Goal: Information Seeking & Learning: Check status

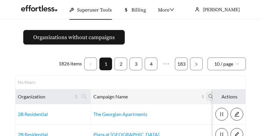
click at [208, 95] on icon "search" at bounding box center [210, 96] width 5 height 5
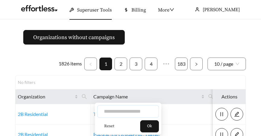
click at [122, 109] on input "text" at bounding box center [128, 111] width 62 height 13
type input "***"
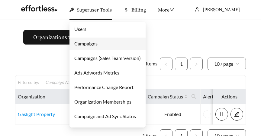
click at [86, 28] on link "Users" at bounding box center [80, 29] width 12 height 6
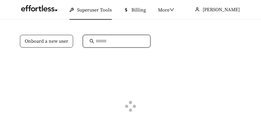
click at [100, 43] on input "text" at bounding box center [120, 40] width 48 height 7
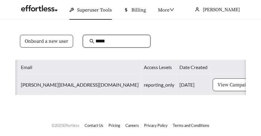
scroll to position [0, 41]
type input "*****"
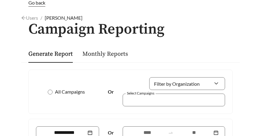
scroll to position [37, 0]
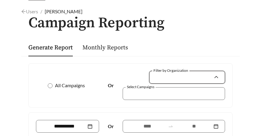
click at [173, 78] on input "Filter by Organization" at bounding box center [185, 77] width 58 height 12
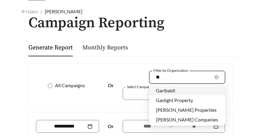
type input "***"
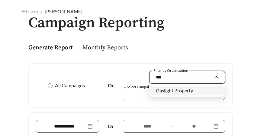
click at [183, 86] on div "Gaslight Property" at bounding box center [187, 91] width 76 height 10
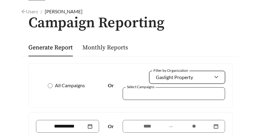
click at [172, 92] on div at bounding box center [169, 93] width 89 height 8
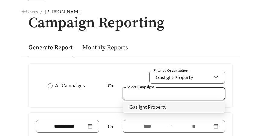
click at [166, 103] on div "Gaslight Property" at bounding box center [173, 106] width 89 height 7
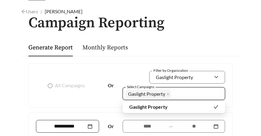
click at [82, 124] on input at bounding box center [65, 125] width 44 height 7
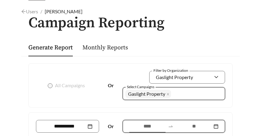
click at [145, 125] on input at bounding box center [147, 125] width 37 height 7
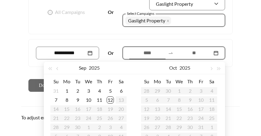
scroll to position [114, 0]
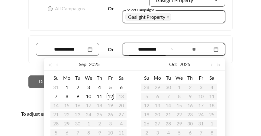
type input "**********"
click at [58, 67] on button "button" at bounding box center [58, 64] width 8 height 12
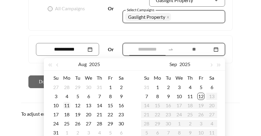
type input "**********"
click at [65, 107] on div "11" at bounding box center [66, 105] width 7 height 7
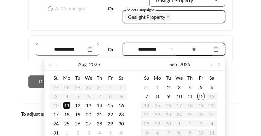
type input "**********"
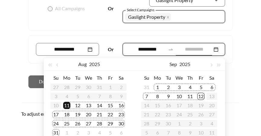
type input "**********"
click at [201, 96] on div "12" at bounding box center [200, 95] width 7 height 7
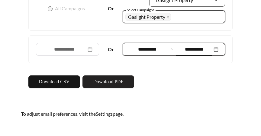
click at [111, 87] on button "Download PDF" at bounding box center [109, 81] width 52 height 13
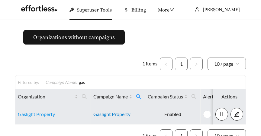
click at [108, 113] on link "Gaslight Property" at bounding box center [111, 114] width 37 height 6
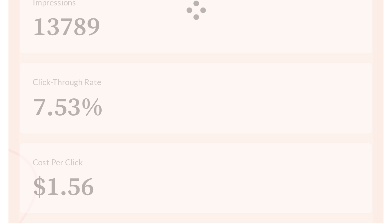
scroll to position [306, 0]
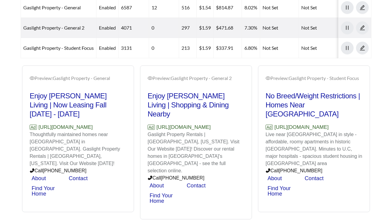
drag, startPoint x: 124, startPoint y: 114, endPoint x: 37, endPoint y: 115, distance: 86.5
click at [37, 115] on div "Preview: Gaslight Property - General Enjoy Clifton Living | Now Leasing Fall 20…" at bounding box center [196, 143] width 354 height 154
copy p "https://www.gaslightproperty.com"
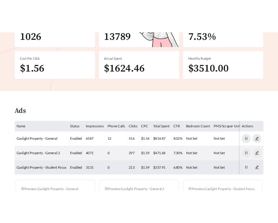
scroll to position [0, 0]
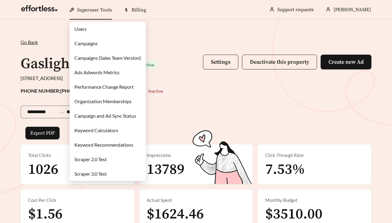
click at [96, 41] on link "Campaigns" at bounding box center [85, 44] width 23 height 6
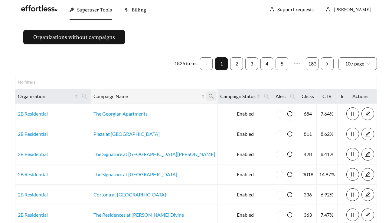
click at [209, 96] on icon "search" at bounding box center [211, 96] width 5 height 5
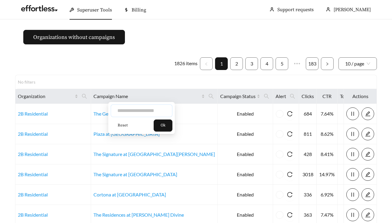
click at [141, 112] on input "text" at bounding box center [142, 111] width 62 height 13
type input "********"
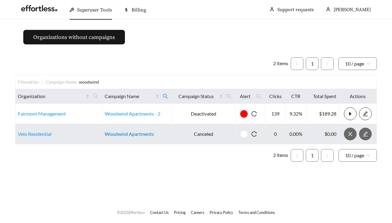
click at [125, 133] on link "Woodwind Apartments" at bounding box center [129, 134] width 49 height 6
click at [30, 135] on link "Velo Residential" at bounding box center [35, 134] width 34 height 6
click at [24, 134] on link "Velo Residential" at bounding box center [35, 134] width 34 height 6
click at [115, 134] on link "Woodwind Apartments" at bounding box center [129, 134] width 49 height 6
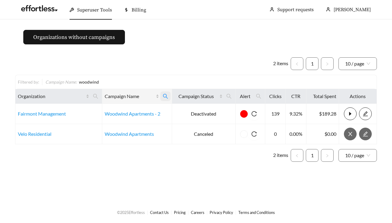
click at [167, 98] on icon "search" at bounding box center [165, 96] width 5 height 5
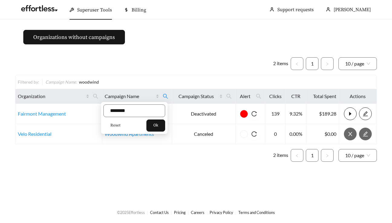
click at [120, 127] on button "Reset" at bounding box center [115, 126] width 24 height 12
click at [163, 127] on button "Ok" at bounding box center [155, 126] width 19 height 12
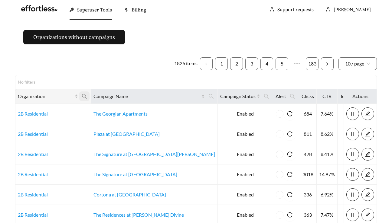
click at [87, 97] on icon "search" at bounding box center [84, 96] width 5 height 5
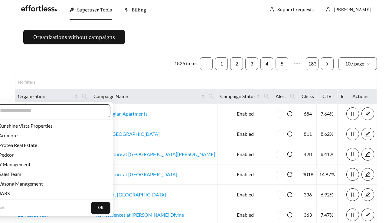
click at [70, 112] on input "text" at bounding box center [52, 110] width 104 height 7
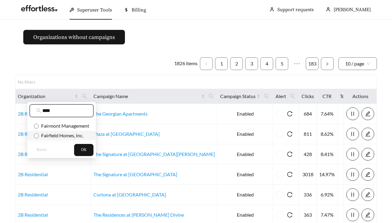
type input "****"
click at [75, 135] on span "Fairfield Homes, Inc." at bounding box center [61, 136] width 44 height 6
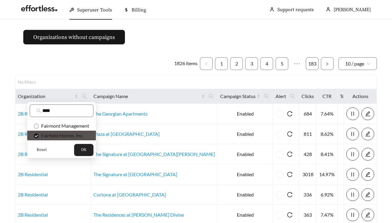
click at [89, 135] on button "OK" at bounding box center [83, 150] width 19 height 12
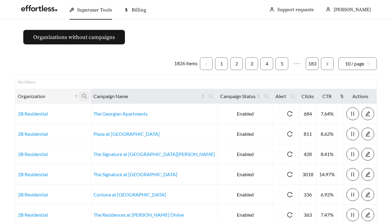
click at [87, 96] on icon "search" at bounding box center [84, 96] width 5 height 5
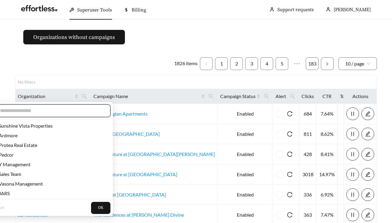
click at [70, 112] on input "text" at bounding box center [52, 110] width 104 height 7
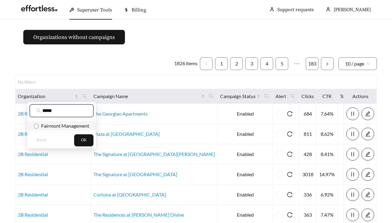
type input "*****"
click at [60, 125] on span "Fairmont Management" at bounding box center [64, 126] width 50 height 6
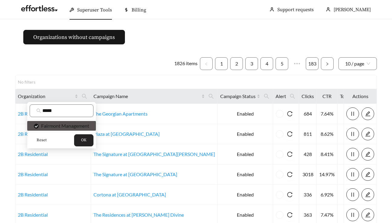
click at [85, 135] on button "OK" at bounding box center [83, 140] width 19 height 12
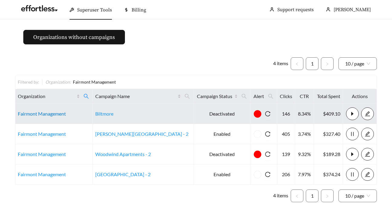
click at [51, 115] on link "Fairmont Management" at bounding box center [42, 114] width 48 height 6
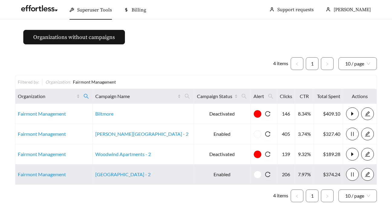
click at [60, 135] on td "Fairmont Management" at bounding box center [53, 175] width 77 height 20
click at [54, 135] on link "Fairmont Management" at bounding box center [42, 175] width 48 height 6
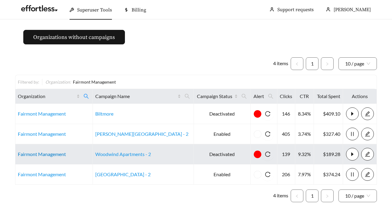
click at [48, 135] on link "Fairmont Management" at bounding box center [42, 154] width 48 height 6
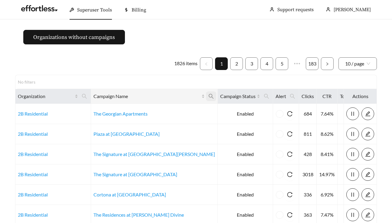
click at [208, 94] on icon "search" at bounding box center [210, 96] width 5 height 5
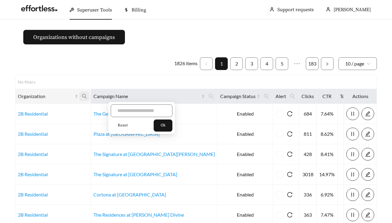
click at [87, 97] on icon "search" at bounding box center [84, 96] width 5 height 5
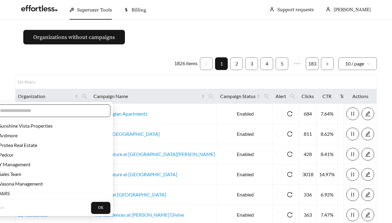
click at [82, 109] on input "text" at bounding box center [52, 110] width 104 height 7
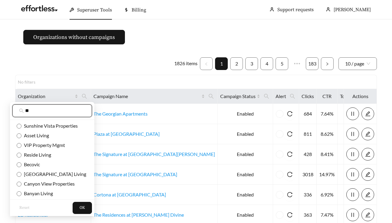
type input "*"
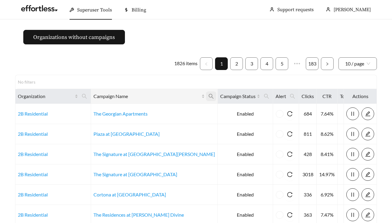
click at [206, 96] on span at bounding box center [211, 97] width 10 height 10
click at [208, 97] on icon "search" at bounding box center [210, 96] width 5 height 5
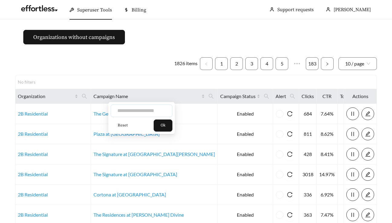
click at [147, 112] on input "text" at bounding box center [142, 111] width 62 height 13
type input "***"
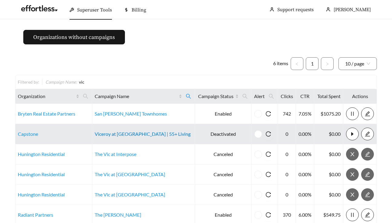
scroll to position [56, 0]
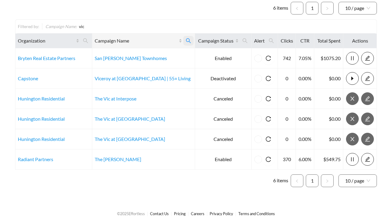
click at [186, 40] on icon "search" at bounding box center [188, 40] width 5 height 5
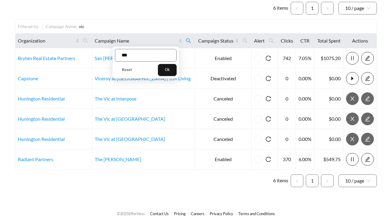
click at [126, 65] on button "Reset" at bounding box center [127, 70] width 24 height 12
click at [166, 73] on button "Ok" at bounding box center [167, 70] width 19 height 12
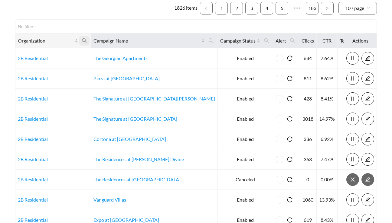
click at [87, 41] on span at bounding box center [84, 41] width 10 height 10
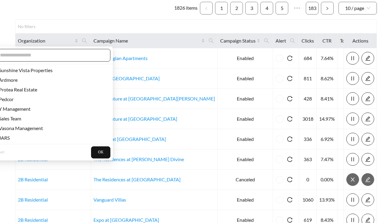
click at [72, 53] on input "text" at bounding box center [52, 55] width 104 height 7
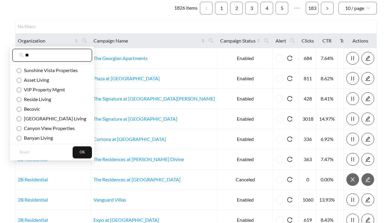
type input "*"
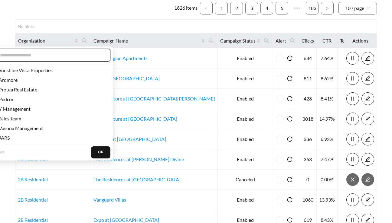
click at [70, 53] on input "text" at bounding box center [52, 55] width 104 height 7
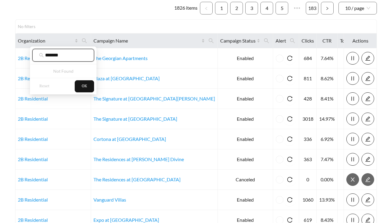
type input "*******"
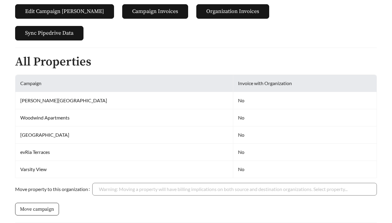
scroll to position [216, 0]
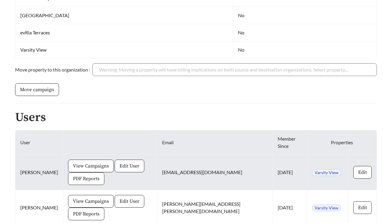
click at [99, 175] on span "PDF Reports" at bounding box center [86, 178] width 27 height 7
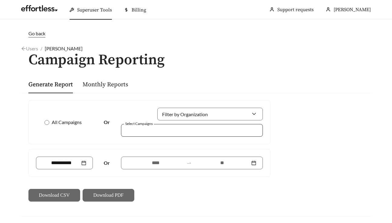
click at [145, 127] on div at bounding box center [188, 130] width 128 height 8
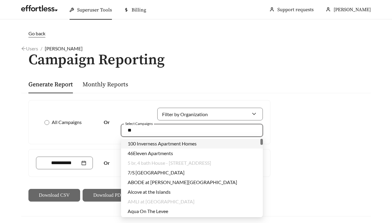
type input "*"
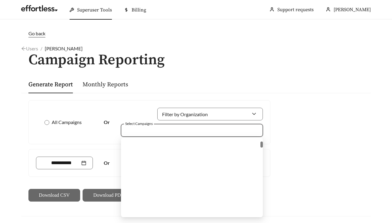
scroll to position [517, 0]
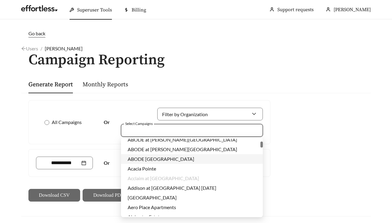
click at [108, 150] on div "Or" at bounding box center [149, 163] width 241 height 27
click at [158, 135] on div at bounding box center [192, 130] width 142 height 13
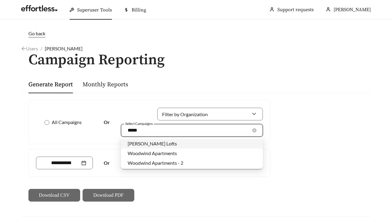
scroll to position [0, 0]
type input "*******"
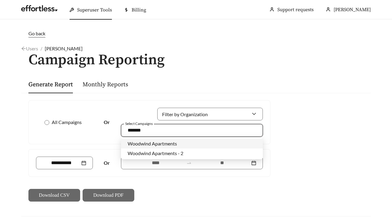
click at [154, 144] on span "Woodwind Apartments" at bounding box center [152, 144] width 49 height 6
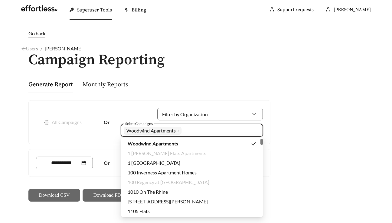
click at [98, 154] on div "Or" at bounding box center [149, 163] width 241 height 27
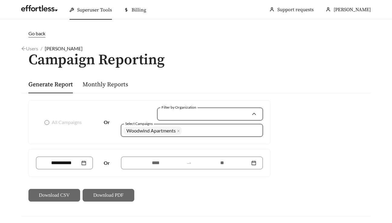
click at [190, 118] on input "Filter by Organization" at bounding box center [207, 114] width 87 height 12
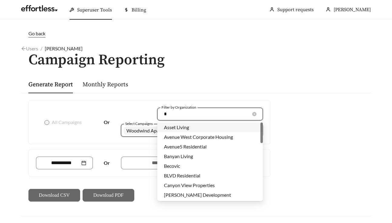
type input "**"
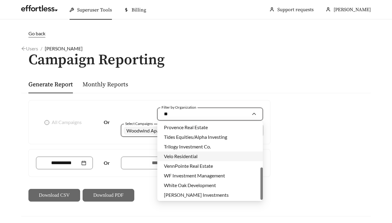
click at [187, 159] on div "Velo Residential" at bounding box center [210, 156] width 92 height 7
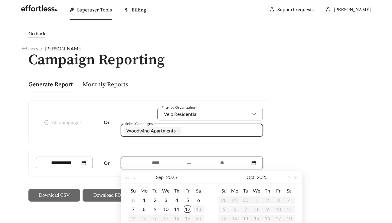
click at [158, 160] on input at bounding box center [156, 163] width 56 height 7
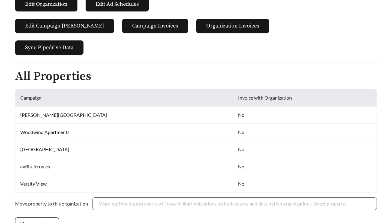
scroll to position [216, 0]
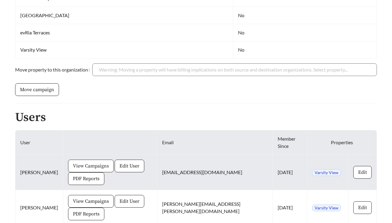
click at [83, 163] on span "View Campaigns" at bounding box center [91, 166] width 36 height 7
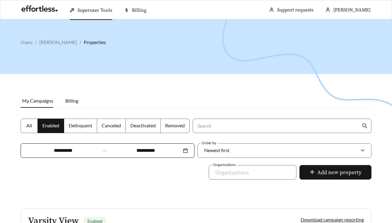
scroll to position [93, 0]
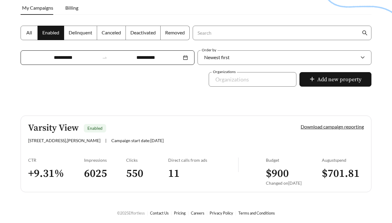
click at [29, 40] on div "All Enabled Delinquent Canceled Deactivated Removed" at bounding box center [105, 37] width 172 height 22
click at [27, 34] on span "All" at bounding box center [29, 33] width 6 height 6
click at [113, 31] on span "Canceled" at bounding box center [111, 33] width 19 height 6
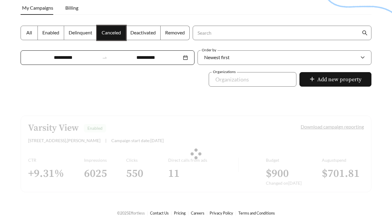
scroll to position [63, 0]
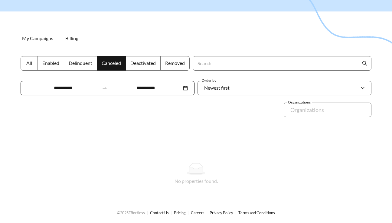
click at [154, 62] on span "Deactivated" at bounding box center [142, 63] width 25 height 6
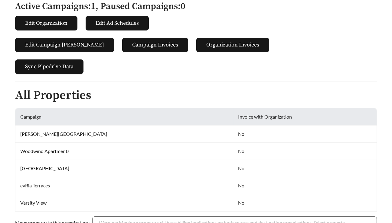
scroll to position [216, 0]
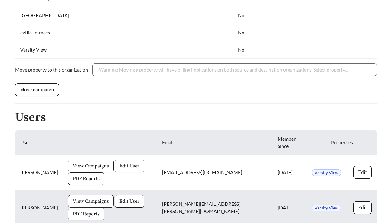
click at [89, 198] on span "View Campaigns" at bounding box center [91, 201] width 36 height 7
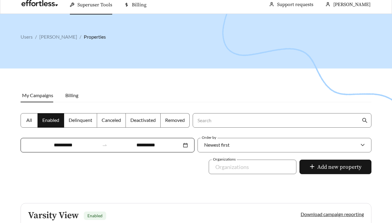
scroll to position [93, 0]
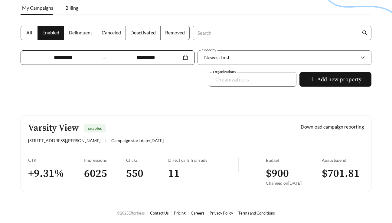
click at [26, 36] on label "All" at bounding box center [29, 33] width 17 height 15
click at [115, 31] on span "Canceled" at bounding box center [111, 33] width 19 height 6
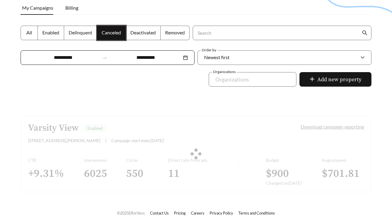
scroll to position [63, 0]
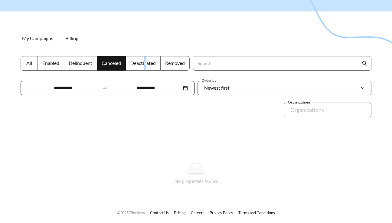
click at [145, 60] on span "Deactivated" at bounding box center [142, 63] width 25 height 6
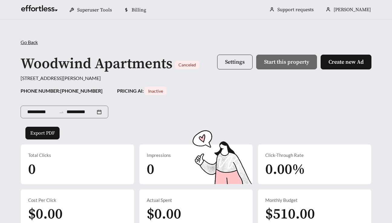
click at [240, 60] on span "Settings" at bounding box center [235, 62] width 20 height 7
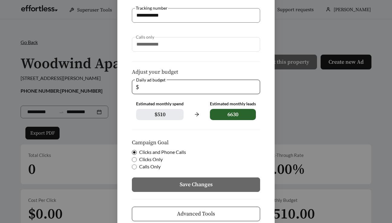
scroll to position [118, 0]
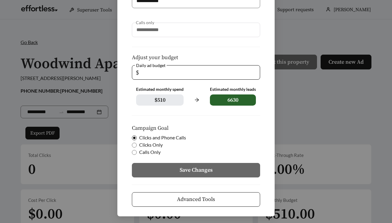
click at [196, 204] on button "Advanced Tools" at bounding box center [196, 200] width 128 height 15
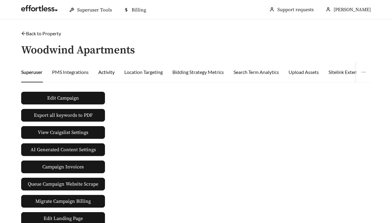
click at [105, 70] on div "Activity" at bounding box center [106, 72] width 16 height 7
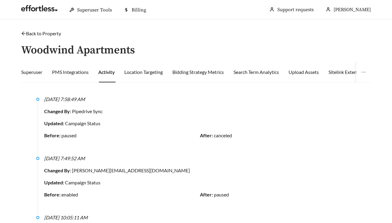
click at [112, 158] on div "2/27/2025, 7:49:52 AM" at bounding box center [199, 158] width 311 height 7
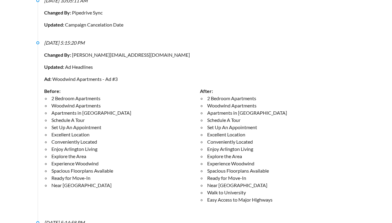
scroll to position [224, 0]
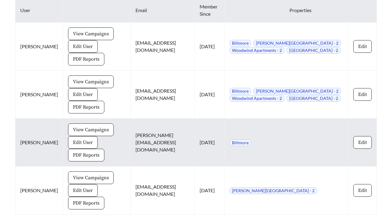
scroll to position [327, 0]
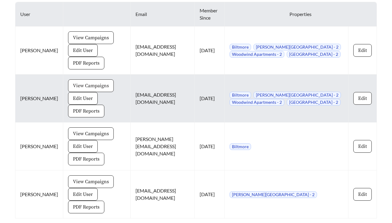
click at [73, 83] on span "View Campaigns" at bounding box center [91, 85] width 36 height 7
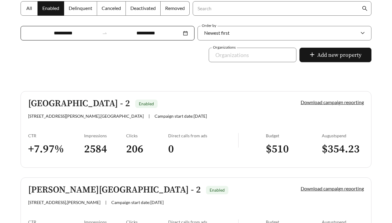
scroll to position [117, 0]
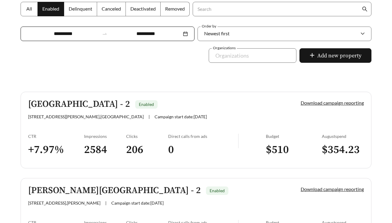
click at [33, 11] on label "All" at bounding box center [29, 9] width 17 height 15
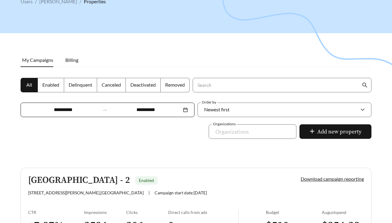
scroll to position [39, 0]
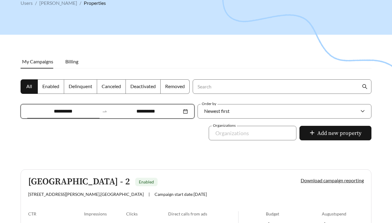
click at [64, 112] on input "**********" at bounding box center [63, 111] width 72 height 7
click at [13, 154] on div at bounding box center [196, 91] width 392 height 223
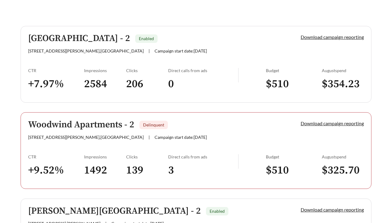
scroll to position [184, 0]
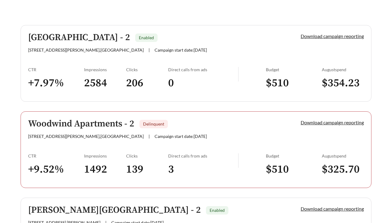
click at [63, 140] on link "Woodwind Apartments - 2 Delinquent [STREET_ADDRESS][PERSON_NAME] | Campaign sta…" at bounding box center [196, 150] width 351 height 77
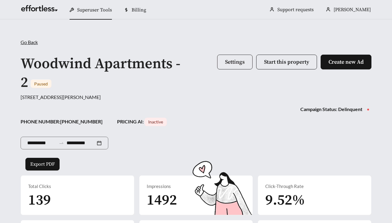
click at [235, 63] on span "Settings" at bounding box center [235, 62] width 20 height 7
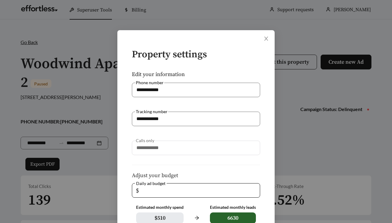
scroll to position [118, 0]
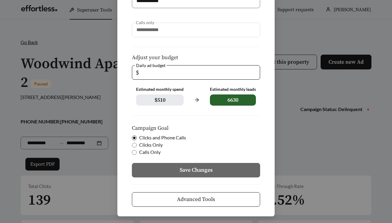
click at [190, 208] on div "**********" at bounding box center [195, 64] width 157 height 305
click at [187, 194] on button "Advanced Tools" at bounding box center [196, 200] width 128 height 15
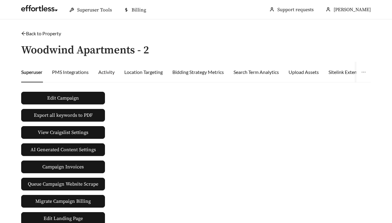
click at [115, 75] on div "Superuser PMS Integrations Activity Location Targeting Bidding Strategy Metrics…" at bounding box center [379, 72] width 717 height 21
click at [109, 73] on div "Activity" at bounding box center [106, 72] width 16 height 7
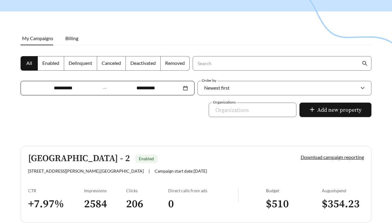
scroll to position [351, 0]
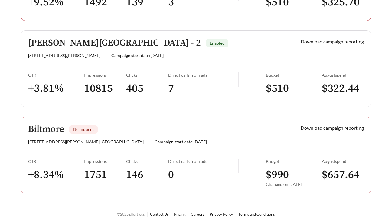
click at [81, 153] on link "Biltmore Delinquent [STREET_ADDRESS][PERSON_NAME] | Campaign start date: [DATE]…" at bounding box center [196, 155] width 351 height 77
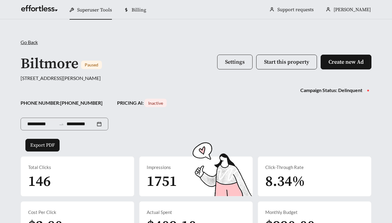
click at [231, 59] on span "Settings" at bounding box center [235, 62] width 20 height 7
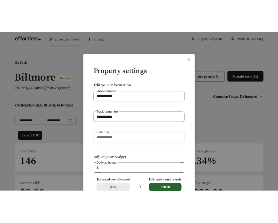
scroll to position [118, 0]
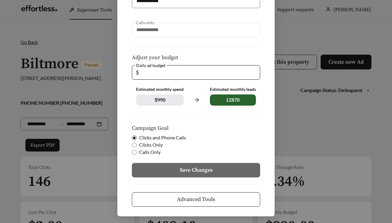
click at [203, 201] on span "Advanced Tools" at bounding box center [196, 200] width 38 height 8
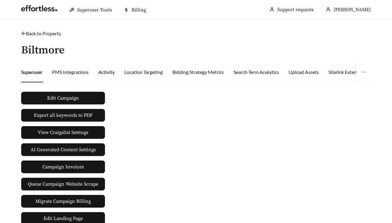
click at [105, 75] on div "Activity" at bounding box center [106, 72] width 16 height 7
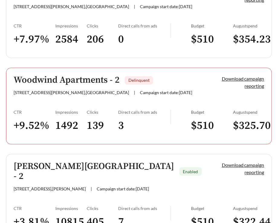
scroll to position [351, 0]
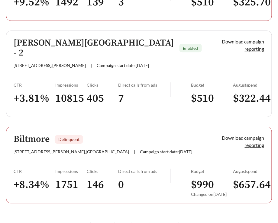
click at [149, 113] on div "Twenty Oaks Apartments - 2 Enabled 5620 S Cooper St , Arlington | Campaign star…" at bounding box center [139, 31] width 266 height 346
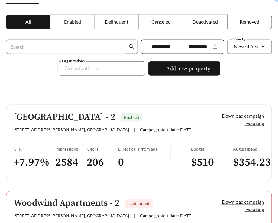
scroll to position [100, 0]
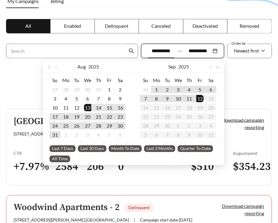
click at [161, 49] on input "**********" at bounding box center [161, 50] width 27 height 7
click at [59, 65] on button "button" at bounding box center [57, 67] width 8 height 12
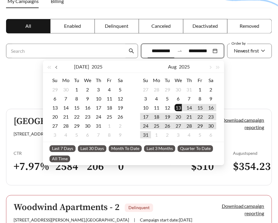
click at [59, 65] on button "button" at bounding box center [57, 67] width 8 height 12
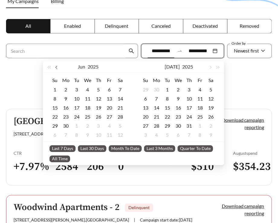
click at [59, 65] on button "button" at bounding box center [57, 67] width 8 height 12
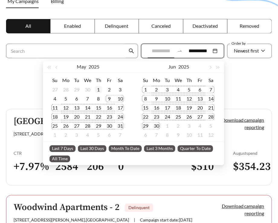
type input "**********"
click at [101, 92] on div "1" at bounding box center [98, 89] width 7 height 7
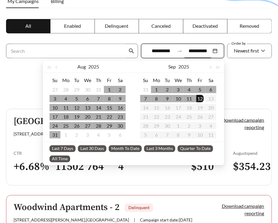
type input "**********"
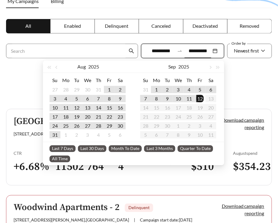
click at [248, 83] on div at bounding box center [139, 31] width 278 height 223
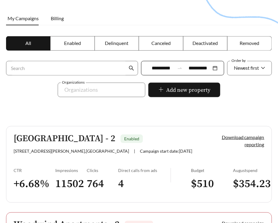
scroll to position [60, 0]
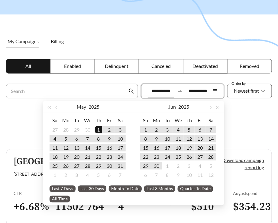
click at [157, 92] on input "**********" at bounding box center [161, 91] width 27 height 7
click at [57, 109] on span "button" at bounding box center [56, 107] width 3 height 3
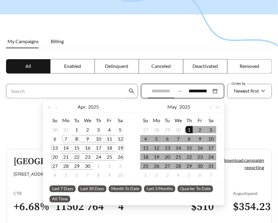
type input "**********"
click at [77, 139] on div "8" at bounding box center [76, 138] width 7 height 7
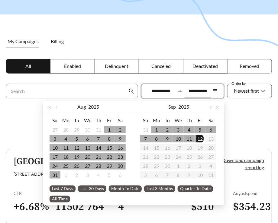
type input "**********"
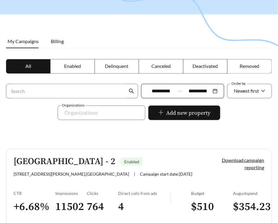
click at [239, 117] on div at bounding box center [139, 71] width 278 height 223
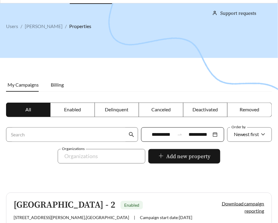
scroll to position [15, 0]
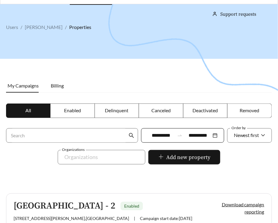
click at [239, 117] on label "Removed" at bounding box center [250, 111] width 44 height 15
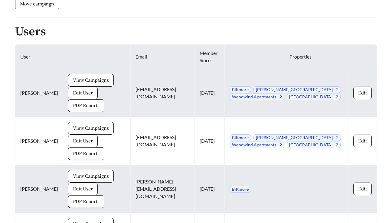
scroll to position [287, 0]
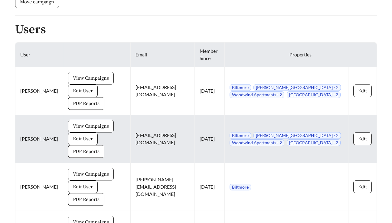
click at [73, 148] on span "PDF Reports" at bounding box center [86, 151] width 27 height 7
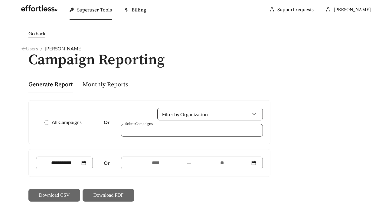
click at [195, 115] on input "Filter by Organization" at bounding box center [207, 114] width 87 height 12
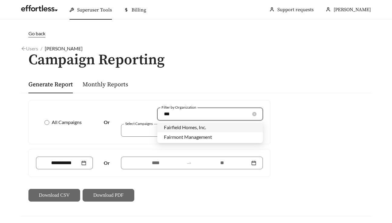
type input "****"
click at [187, 141] on div "Fairmont Management" at bounding box center [209, 137] width 105 height 10
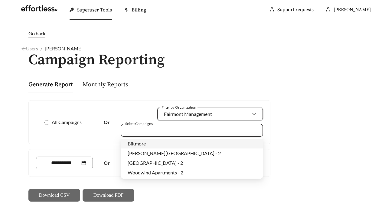
click at [180, 134] on div at bounding box center [192, 130] width 142 height 13
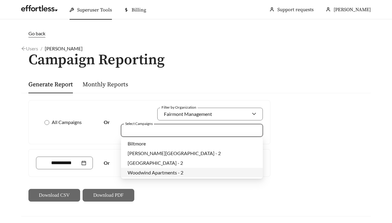
click at [150, 174] on span "Woodwind Apartments - 2" at bounding box center [156, 173] width 56 height 6
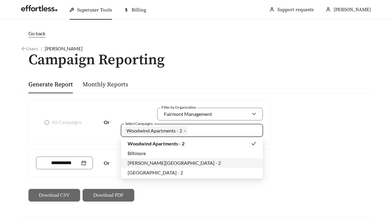
click at [106, 154] on div "Or" at bounding box center [149, 163] width 241 height 27
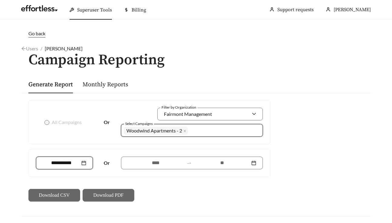
click at [59, 160] on input at bounding box center [61, 163] width 37 height 7
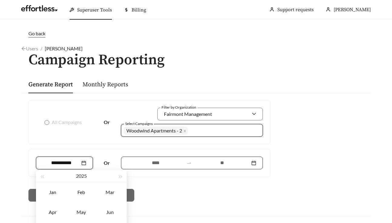
click at [154, 160] on input at bounding box center [156, 163] width 56 height 7
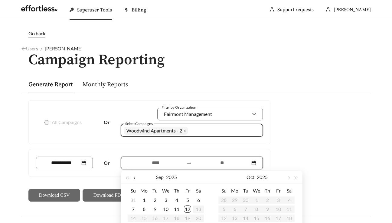
click at [134, 178] on span "button" at bounding box center [134, 178] width 3 height 3
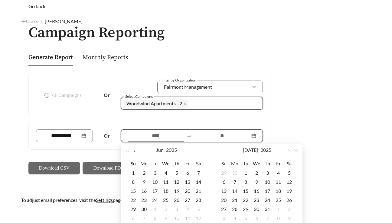
scroll to position [28, 0]
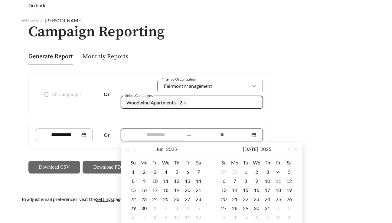
type input "**********"
click at [155, 175] on div "3" at bounding box center [154, 172] width 7 height 7
type input "**********"
click at [287, 149] on button "button" at bounding box center [288, 149] width 8 height 12
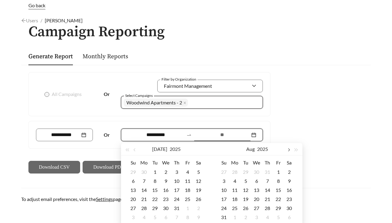
click at [287, 149] on button "button" at bounding box center [288, 149] width 8 height 12
type input "**********"
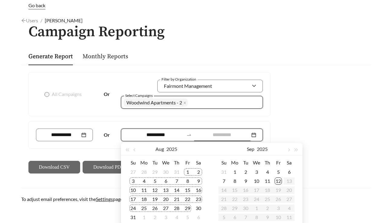
type input "**********"
click at [186, 208] on div "29" at bounding box center [187, 208] width 7 height 7
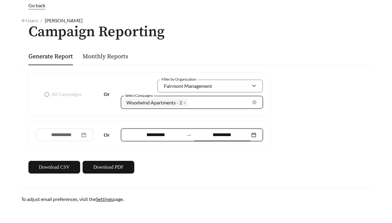
click at [193, 104] on div "Woodwind Apartments - 2 + 0 ..." at bounding box center [188, 102] width 128 height 10
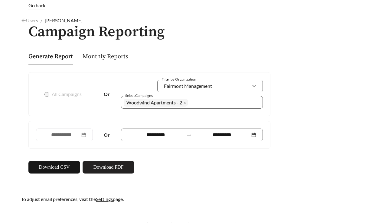
click at [102, 169] on span "Download PDF" at bounding box center [108, 167] width 30 height 7
click at [185, 103] on icon "close" at bounding box center [185, 103] width 2 height 2
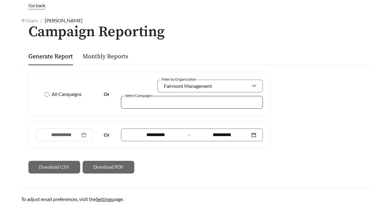
click at [185, 103] on div at bounding box center [188, 102] width 128 height 8
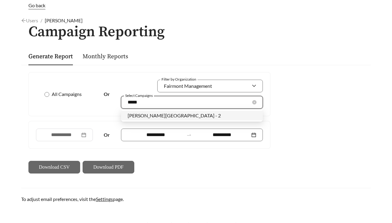
type input "******"
click at [203, 112] on div "[PERSON_NAME][GEOGRAPHIC_DATA] - 2" at bounding box center [192, 116] width 142 height 10
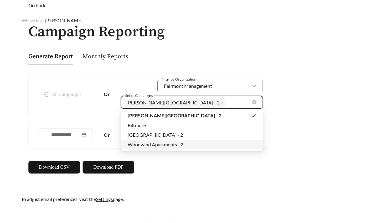
click at [179, 177] on div "**********" at bounding box center [195, 123] width 349 height 116
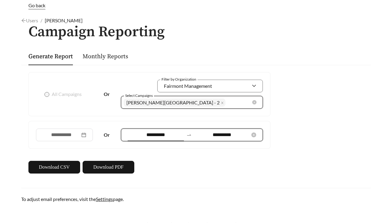
click at [158, 134] on input "**********" at bounding box center [156, 134] width 56 height 7
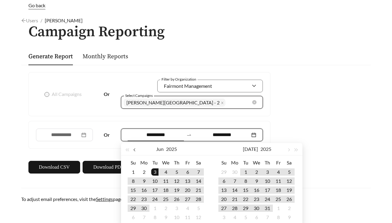
click at [133, 151] on button "button" at bounding box center [135, 149] width 8 height 12
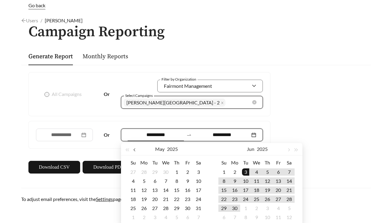
click at [133, 151] on button "button" at bounding box center [135, 149] width 8 height 12
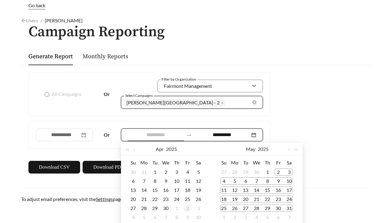
scroll to position [39, 0]
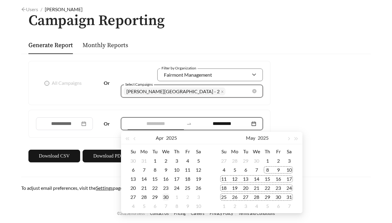
type input "**********"
click at [167, 198] on div "30" at bounding box center [165, 197] width 7 height 7
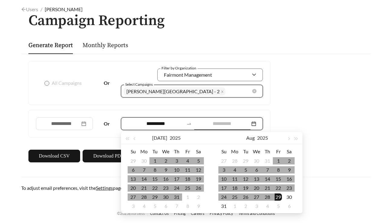
type input "**********"
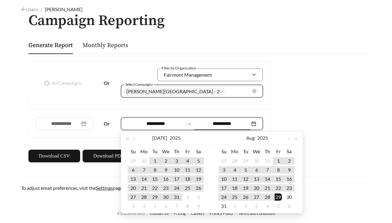
click at [350, 124] on div "**********" at bounding box center [195, 112] width 349 height 116
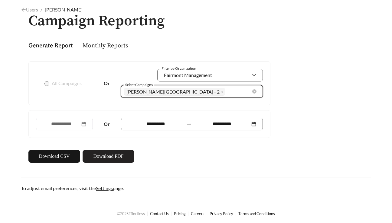
click at [105, 156] on span "Download PDF" at bounding box center [108, 156] width 30 height 7
click at [221, 91] on icon "close" at bounding box center [222, 92] width 3 height 3
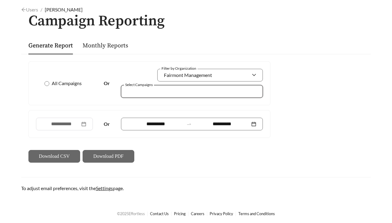
click at [183, 91] on div at bounding box center [188, 91] width 128 height 8
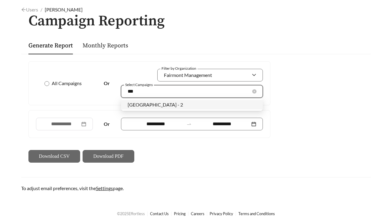
type input "****"
click at [185, 109] on div "[GEOGRAPHIC_DATA] - 2" at bounding box center [192, 105] width 142 height 10
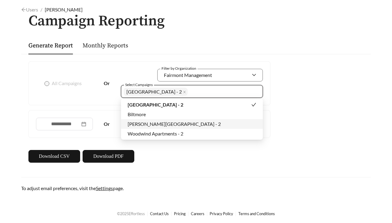
click at [208, 206] on footer "© 2025 Effortless Contact Us Pricing Careers Privacy Policy Terms and Conditions" at bounding box center [196, 214] width 392 height 22
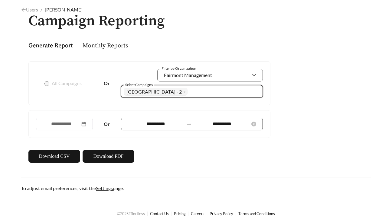
click at [153, 121] on input "**********" at bounding box center [156, 124] width 56 height 7
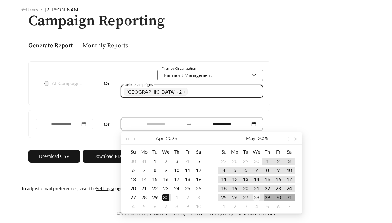
type input "**********"
click at [258, 198] on div "28" at bounding box center [256, 197] width 7 height 7
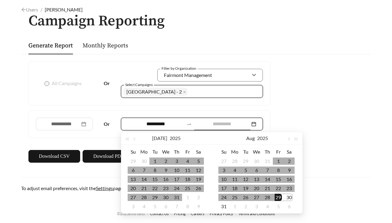
type input "**********"
click at [279, 196] on div "29" at bounding box center [277, 197] width 7 height 7
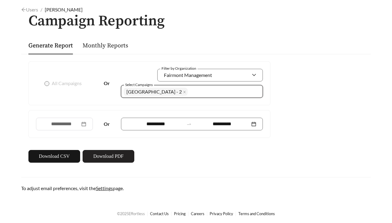
click at [109, 155] on span "Download PDF" at bounding box center [108, 156] width 30 height 7
click at [186, 92] on icon "close" at bounding box center [184, 92] width 3 height 3
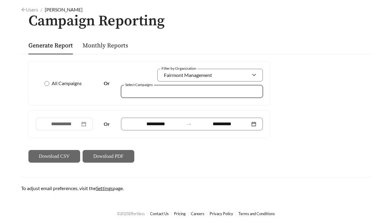
click at [190, 92] on div at bounding box center [188, 91] width 128 height 8
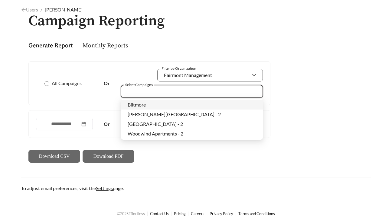
click at [165, 108] on div "Biltmore" at bounding box center [192, 105] width 128 height 7
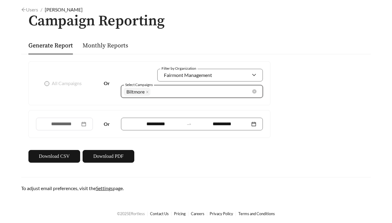
click at [160, 164] on div "**********" at bounding box center [195, 112] width 349 height 116
click at [145, 122] on input "**********" at bounding box center [156, 124] width 56 height 7
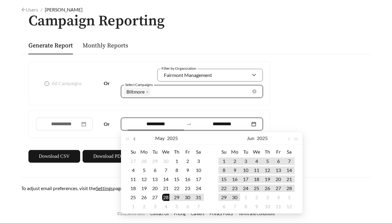
click at [132, 138] on button "button" at bounding box center [135, 138] width 8 height 12
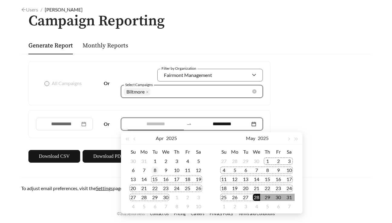
type input "**********"
click at [154, 172] on div "8" at bounding box center [154, 170] width 7 height 7
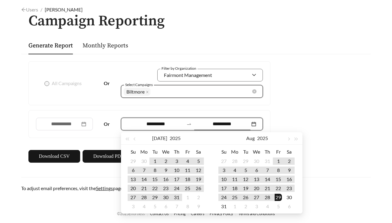
type input "**********"
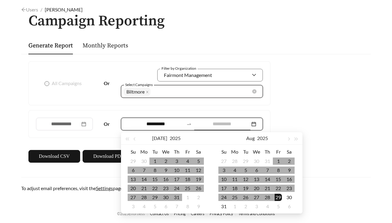
click at [278, 200] on div "29" at bounding box center [277, 197] width 7 height 7
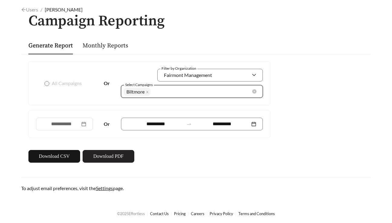
click at [116, 152] on button "Download PDF" at bounding box center [109, 156] width 52 height 13
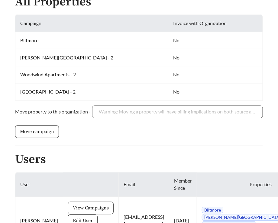
scroll to position [353, 0]
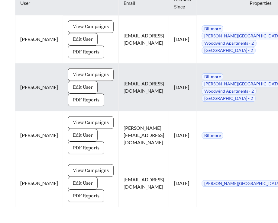
click at [73, 71] on span "View Campaigns" at bounding box center [91, 74] width 36 height 7
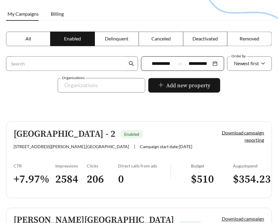
scroll to position [48, 0]
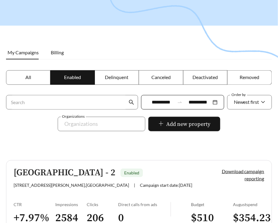
click at [31, 82] on label "All" at bounding box center [28, 77] width 44 height 15
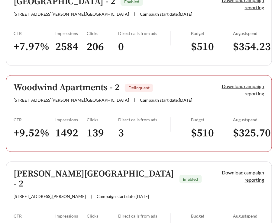
scroll to position [219, 0]
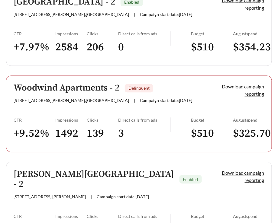
click at [66, 116] on link "Woodwind Apartments - 2 Delinquent [STREET_ADDRESS][PERSON_NAME] | Campaign sta…" at bounding box center [139, 114] width 266 height 77
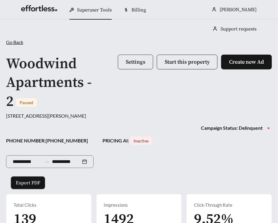
click at [138, 62] on span "Settings" at bounding box center [136, 62] width 20 height 7
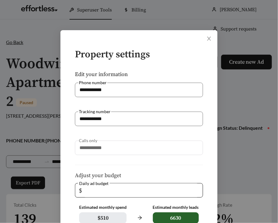
scroll to position [118, 0]
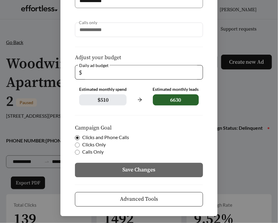
click at [131, 199] on span "Advanced Tools" at bounding box center [139, 200] width 38 height 8
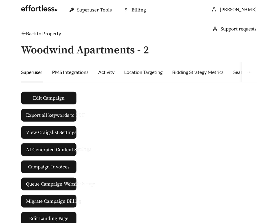
click at [105, 73] on div "Activity" at bounding box center [106, 72] width 16 height 7
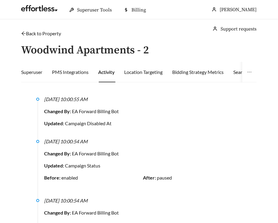
click at [126, 143] on div "8/29/2025, 10:00:54 AM" at bounding box center [143, 141] width 198 height 7
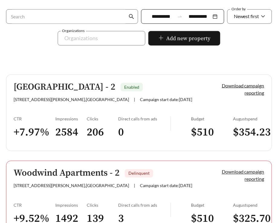
scroll to position [133, 0]
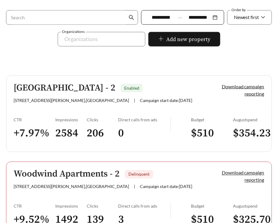
click at [75, 146] on link "Twenty Oaks Apartments - 2 Enabled 5620 S Cooper St , Arlington | Campaign star…" at bounding box center [139, 114] width 266 height 77
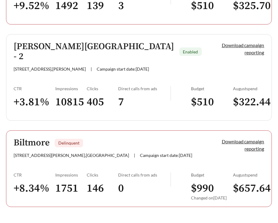
scroll to position [351, 0]
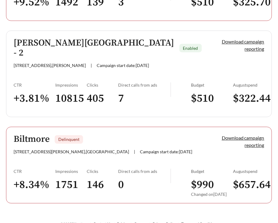
scroll to position [353, 0]
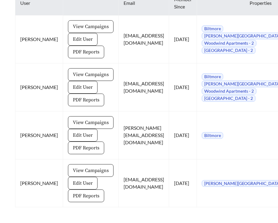
scroll to position [351, 0]
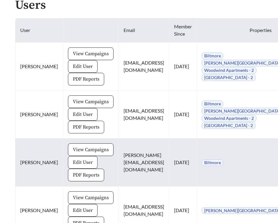
scroll to position [326, 0]
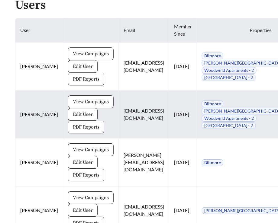
click at [73, 98] on span "View Campaigns" at bounding box center [91, 101] width 36 height 7
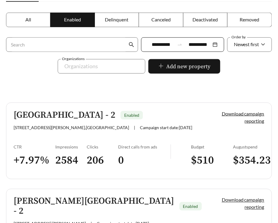
scroll to position [98, 0]
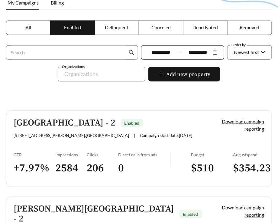
click at [34, 28] on label "All" at bounding box center [28, 28] width 44 height 15
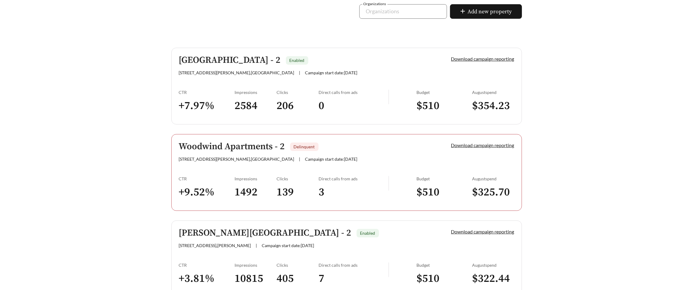
scroll to position [133, 0]
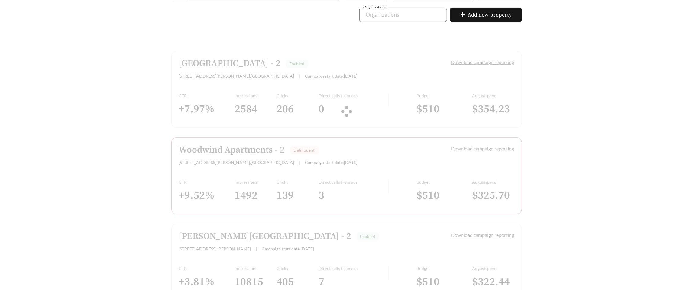
click at [211, 88] on div at bounding box center [346, 111] width 351 height 121
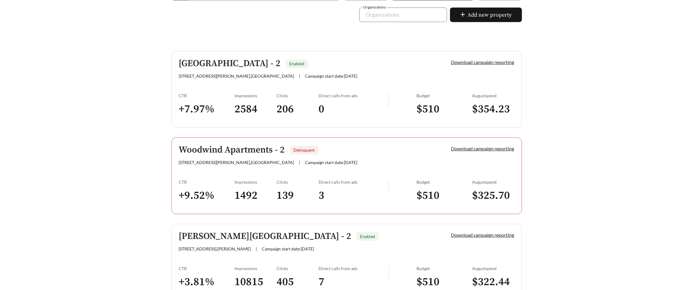
click at [206, 88] on link "Twenty Oaks Apartments - 2 Enabled 5620 S Cooper St , Arlington | Campaign star…" at bounding box center [346, 89] width 351 height 77
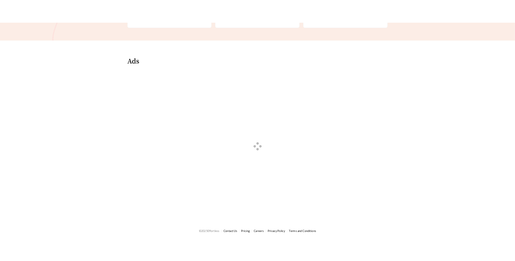
scroll to position [208, 0]
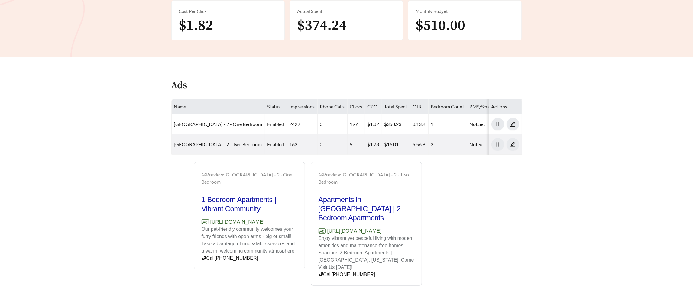
drag, startPoint x: 296, startPoint y: 219, endPoint x: 209, endPoint y: 222, distance: 86.5
click at [209, 222] on p "Ad https://www.twentyoaksapts.com" at bounding box center [250, 222] width 96 height 8
copy p "https://www.twentyoaksapts.com"
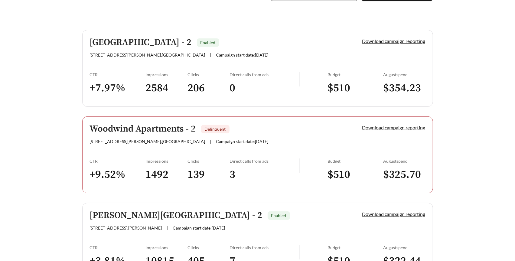
scroll to position [157, 0]
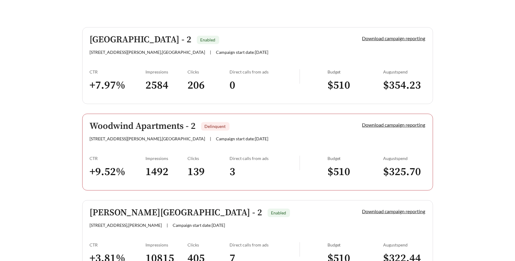
click at [133, 146] on link "Woodwind Apartments - 2 Delinquent 1605 S Cooper St , Arlington | Campaign star…" at bounding box center [257, 152] width 351 height 77
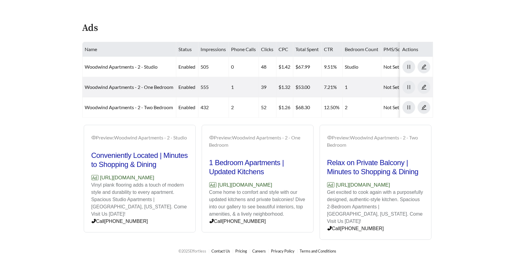
scroll to position [277, 0]
drag, startPoint x: 189, startPoint y: 182, endPoint x: 99, endPoint y: 185, distance: 90.4
click at [99, 185] on div "Preview: Woodwind Apartments - 2 - Studio Conveniently Located | Minutes to Sho…" at bounding box center [139, 180] width 111 height 106
copy p "https://www.thewoodwindapt.com"
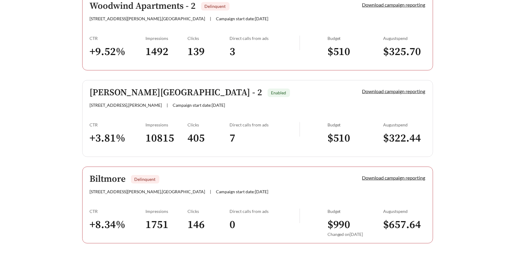
scroll to position [157, 0]
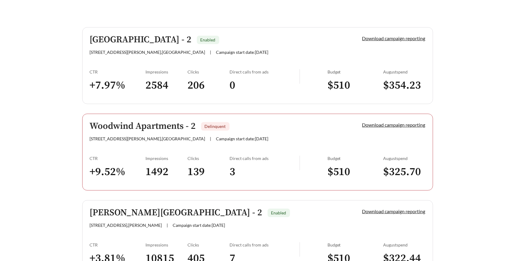
click at [139, 223] on div "CTR" at bounding box center [118, 244] width 56 height 5
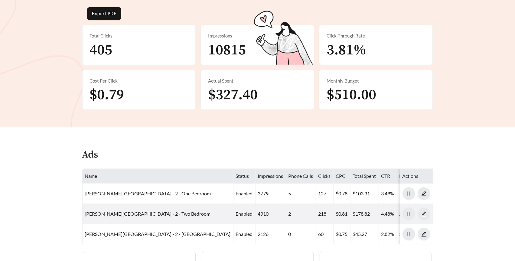
scroll to position [258, 0]
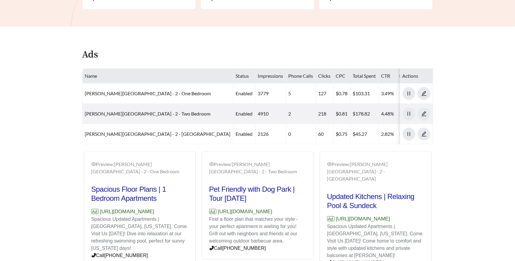
drag, startPoint x: 149, startPoint y: 193, endPoint x: 99, endPoint y: 193, distance: 49.6
click at [99, 208] on p "Ad https://www.irvingoaksapts.com" at bounding box center [139, 212] width 97 height 8
copy p "https://www.irvingoaksapts.com"
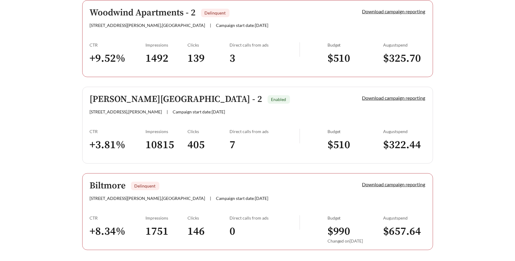
scroll to position [290, 0]
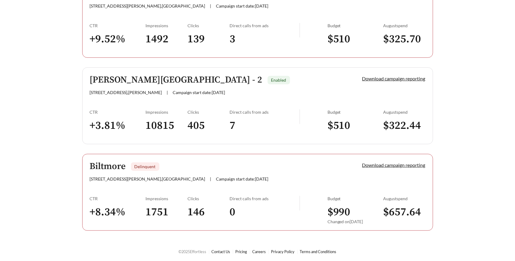
click at [107, 205] on h3 "+ 8.34 %" at bounding box center [118, 212] width 56 height 14
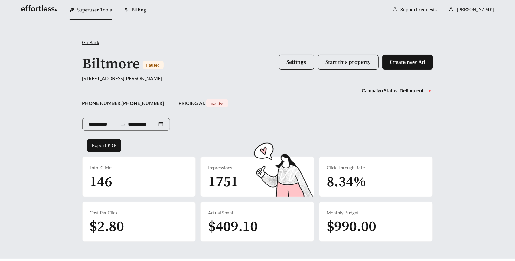
scroll to position [216, 0]
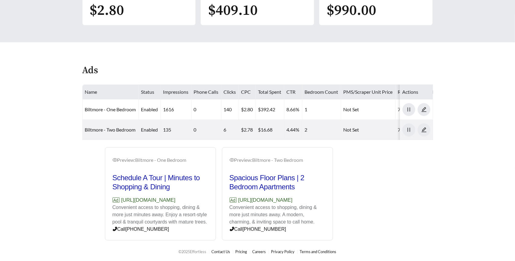
drag, startPoint x: 200, startPoint y: 198, endPoint x: 122, endPoint y: 199, distance: 78.3
click at [122, 199] on p "Ad https://www.liveatthebiltmore.com" at bounding box center [160, 200] width 96 height 8
copy p "https://www.liveatthebiltmore.com"
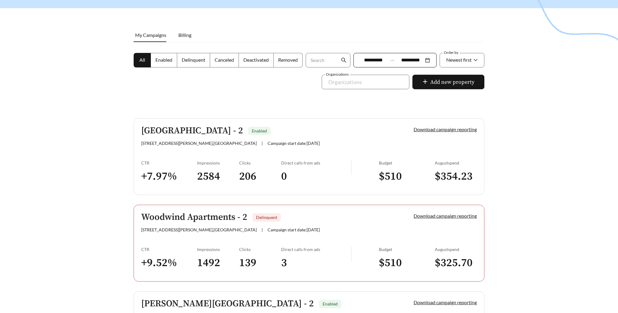
scroll to position [65, 0]
click at [391, 59] on span "Newest first" at bounding box center [458, 60] width 25 height 6
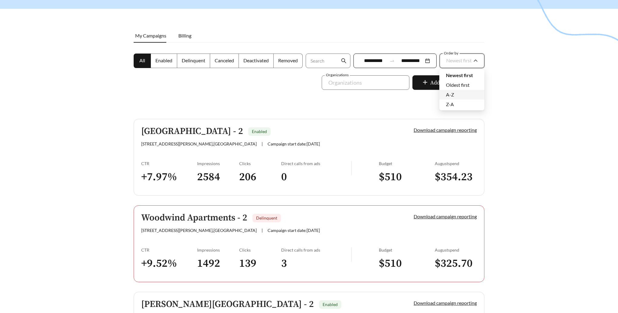
click at [391, 93] on div "A-Z" at bounding box center [462, 94] width 32 height 7
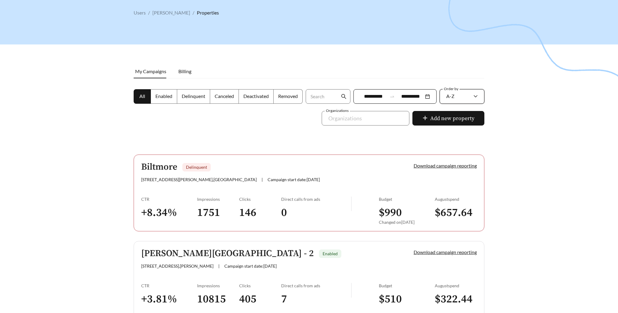
scroll to position [28, 0]
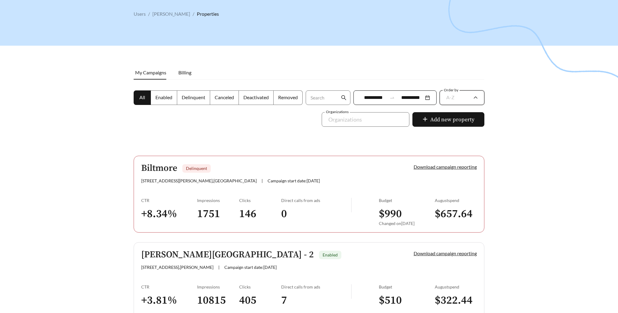
click at [391, 95] on div "A-Z" at bounding box center [458, 97] width 25 height 13
click at [391, 122] on span "Oldest first" at bounding box center [458, 122] width 24 height 6
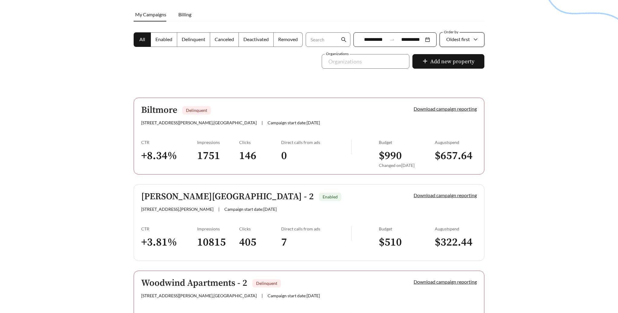
scroll to position [86, 0]
click at [391, 37] on span "Oldest first" at bounding box center [458, 40] width 24 height 6
click at [391, 58] on div "Newest first" at bounding box center [461, 55] width 45 height 10
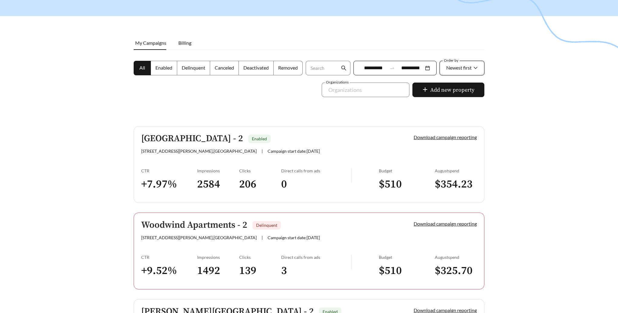
scroll to position [58, 0]
click at [371, 70] on input "**********" at bounding box center [373, 68] width 27 height 7
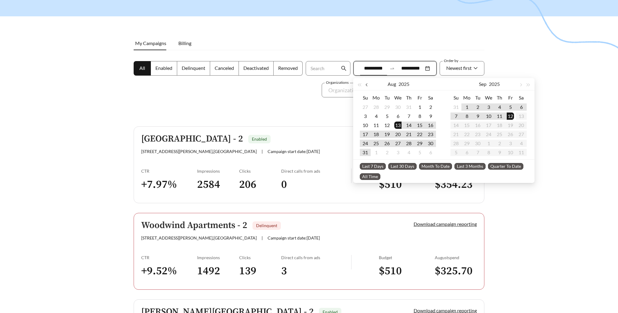
click at [365, 86] on button "button" at bounding box center [367, 84] width 8 height 12
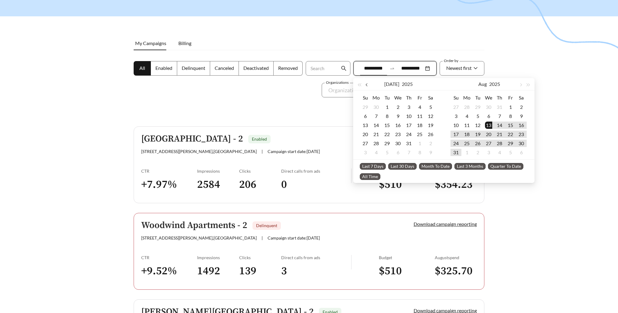
click at [365, 86] on button "button" at bounding box center [367, 84] width 8 height 12
click at [389, 107] on div "1" at bounding box center [386, 106] width 7 height 7
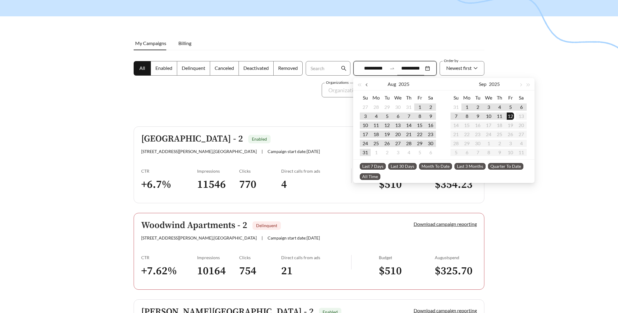
click at [367, 85] on span "button" at bounding box center [366, 84] width 3 height 3
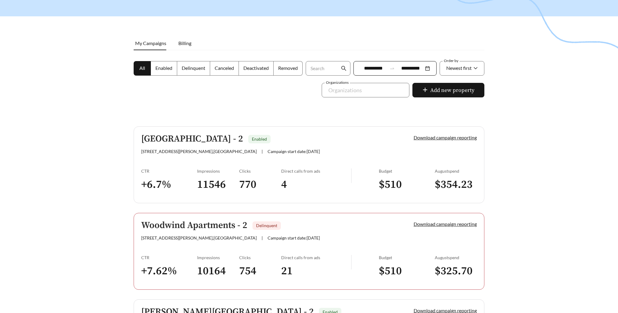
click at [267, 98] on div at bounding box center [309, 118] width 618 height 313
click at [391, 62] on div "**********" at bounding box center [394, 68] width 83 height 15
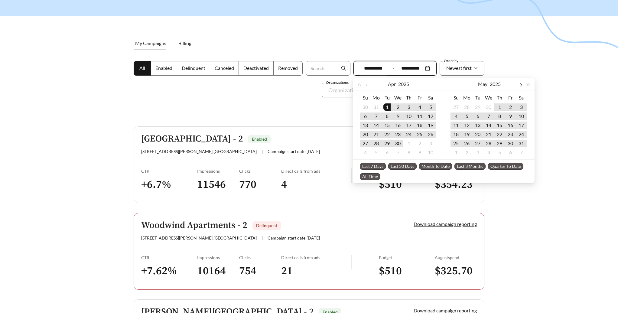
click at [391, 85] on span "button" at bounding box center [520, 84] width 3 height 3
type input "**********"
click at [391, 136] on div "24" at bounding box center [477, 134] width 7 height 7
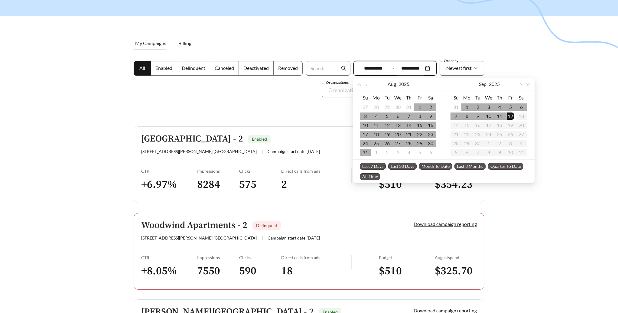
type input "**********"
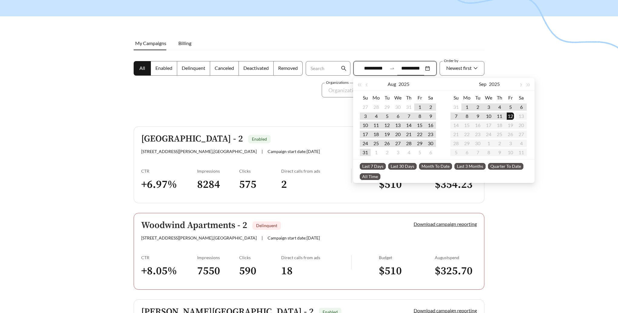
click at [391, 40] on div at bounding box center [309, 118] width 618 height 313
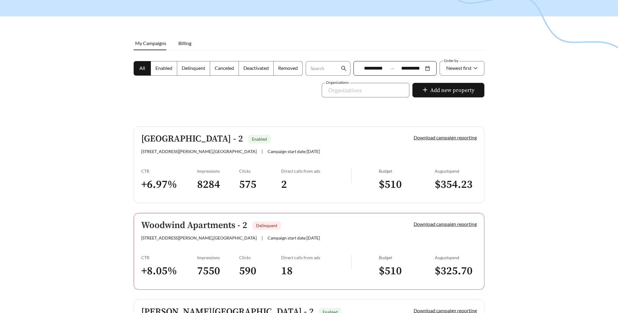
click at [380, 72] on div "**********" at bounding box center [394, 68] width 83 height 15
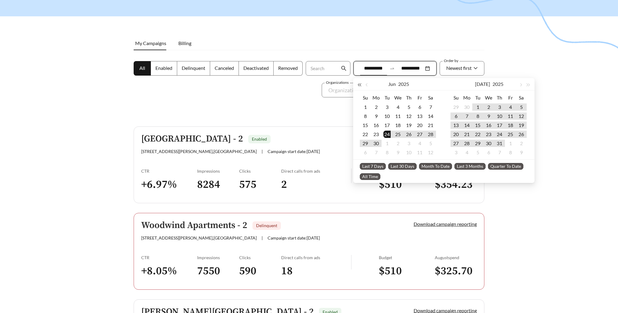
click at [361, 89] on button "button" at bounding box center [359, 84] width 8 height 12
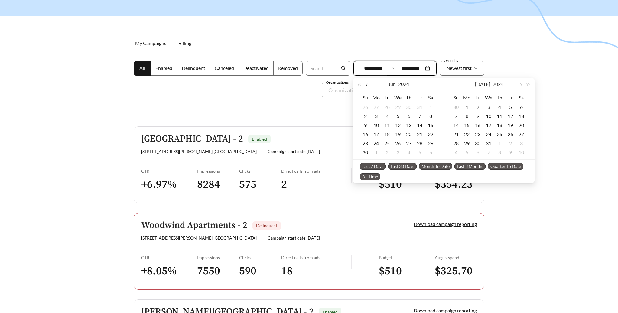
click at [368, 86] on button "button" at bounding box center [367, 84] width 8 height 12
click at [391, 83] on button "button" at bounding box center [528, 84] width 8 height 12
click at [367, 83] on button "button" at bounding box center [367, 84] width 8 height 12
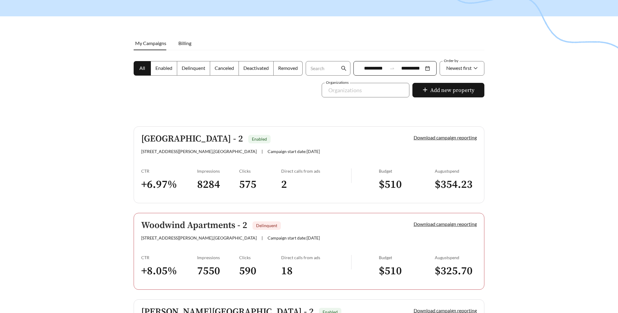
click at [105, 183] on div at bounding box center [309, 118] width 618 height 313
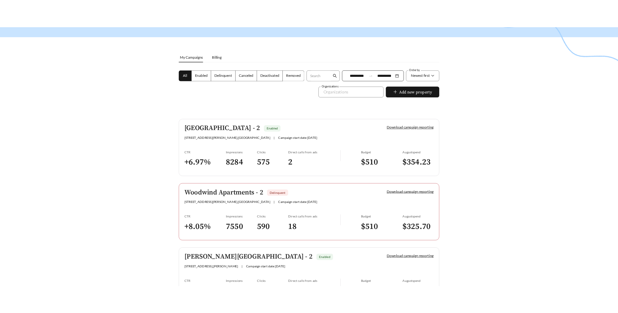
scroll to position [61, 0]
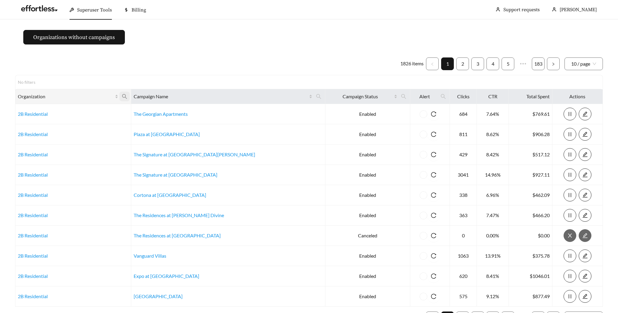
click at [127, 97] on icon "search" at bounding box center [124, 96] width 5 height 5
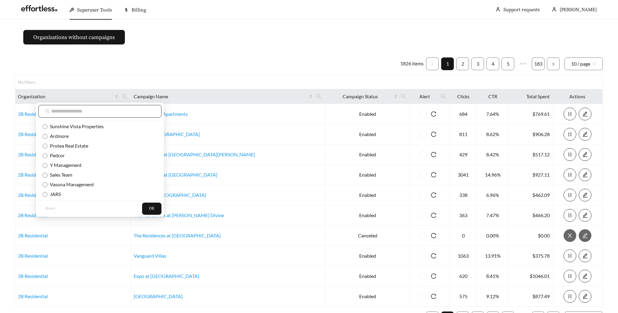
click at [111, 115] on span at bounding box center [99, 111] width 123 height 13
click at [102, 108] on input "text" at bounding box center [103, 111] width 104 height 7
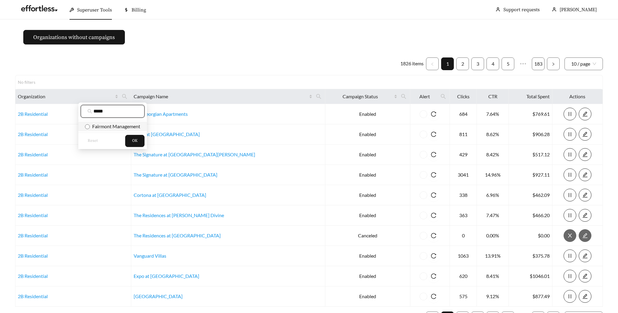
type input "*****"
click at [105, 125] on span "Fairmont Management" at bounding box center [115, 126] width 50 height 6
click at [142, 141] on button "OK" at bounding box center [134, 141] width 19 height 12
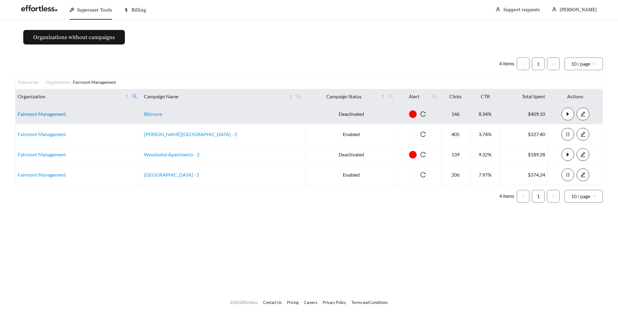
click at [22, 113] on link "Fairmont Management" at bounding box center [42, 114] width 48 height 6
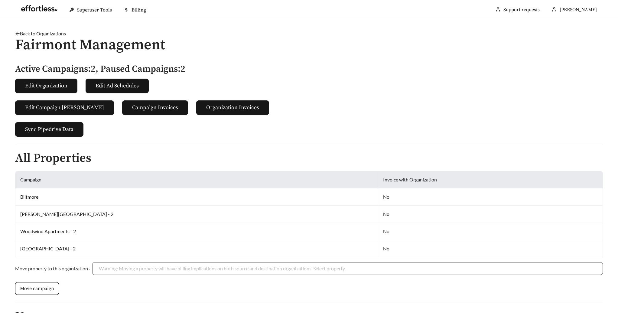
scroll to position [156, 0]
